Goal: Download file/media

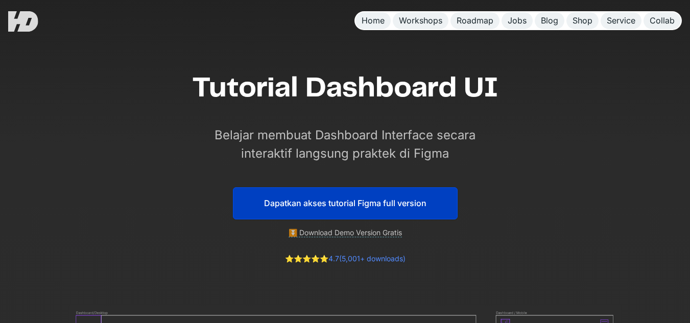
click at [356, 235] on link "⏬ Download Demo Version Gratis" at bounding box center [345, 232] width 113 height 9
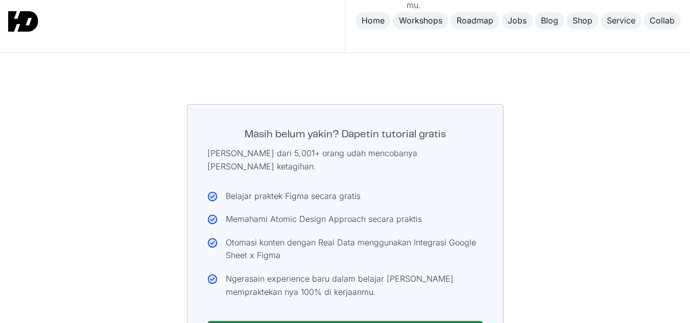
scroll to position [5345, 0]
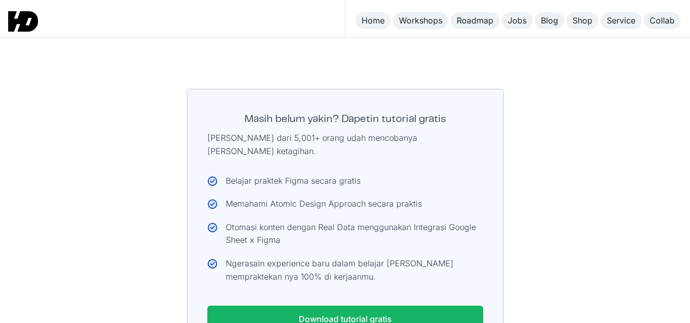
click at [334, 306] on link "Download tutorial gratis" at bounding box center [345, 319] width 276 height 27
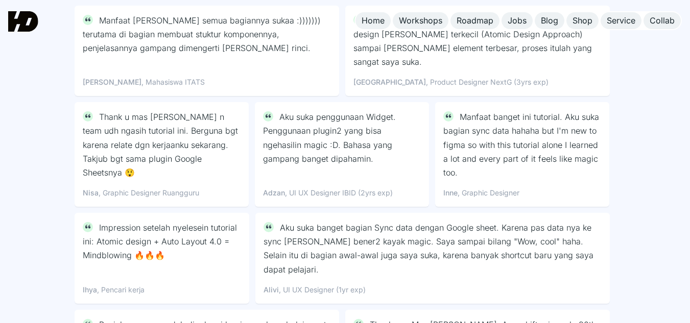
scroll to position [4341, 0]
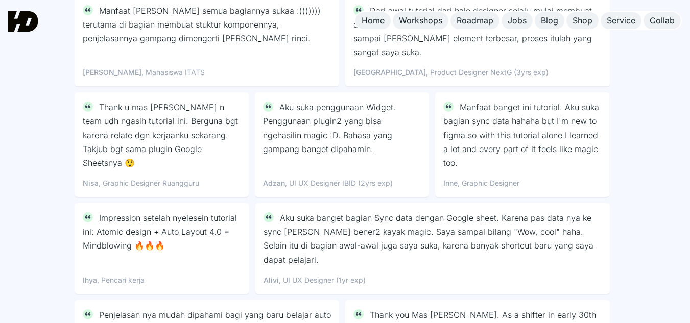
click at [87, 275] on div "Ihya" at bounding box center [90, 280] width 14 height 11
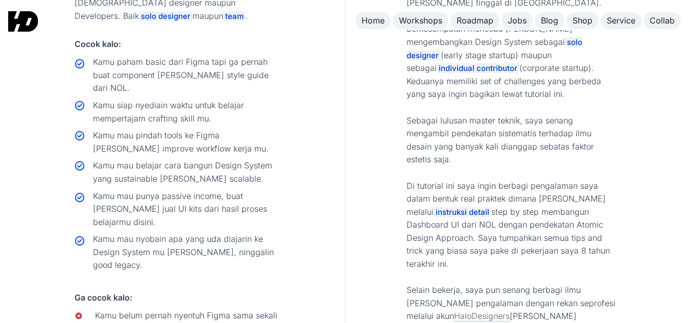
scroll to position [4903, 0]
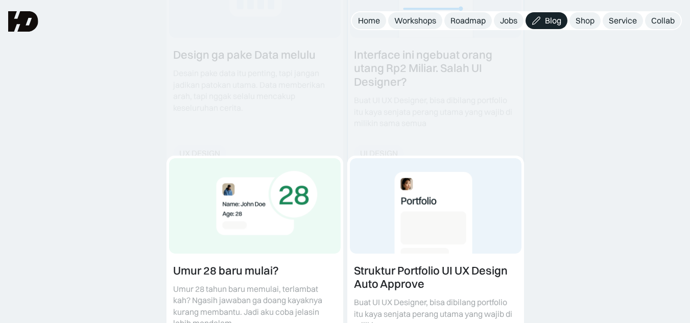
scroll to position [460, 0]
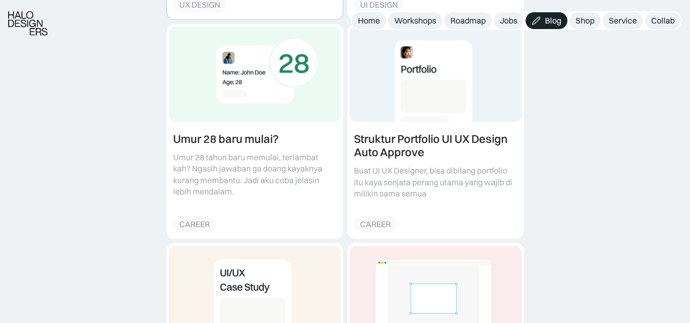
scroll to position [613, 0]
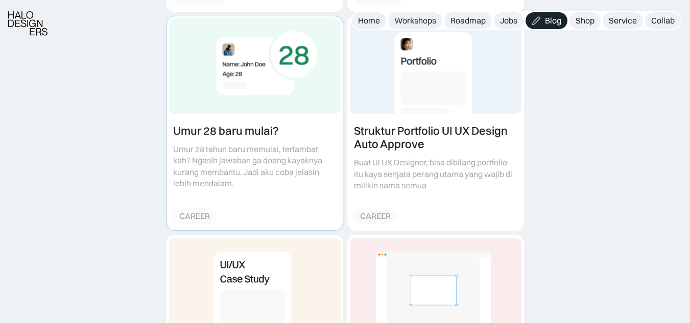
click at [193, 202] on link at bounding box center [255, 123] width 176 height 214
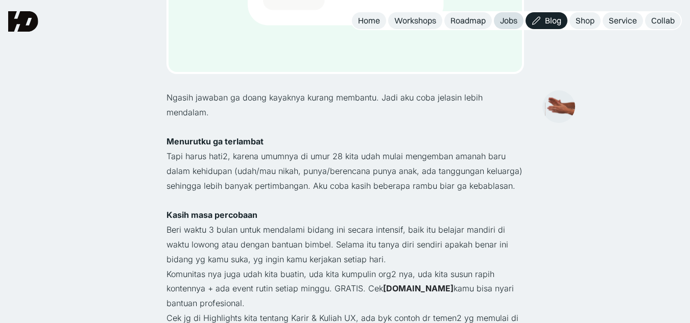
scroll to position [306, 0]
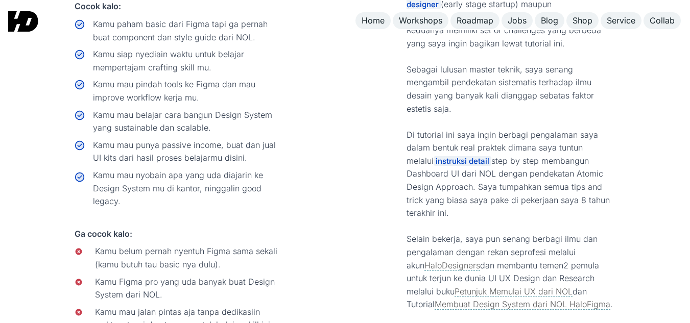
scroll to position [4900, 0]
